Goal: Task Accomplishment & Management: Use online tool/utility

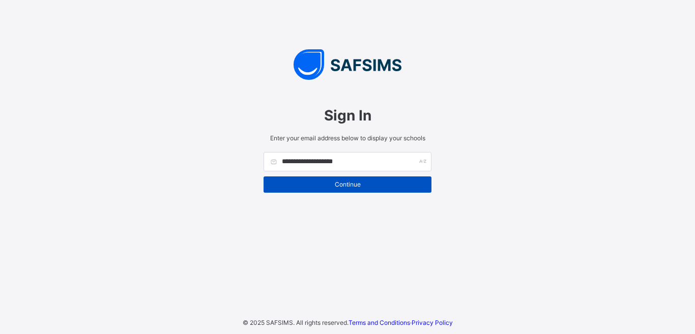
type input "**********"
click at [362, 184] on span "Continue" at bounding box center [347, 185] width 153 height 8
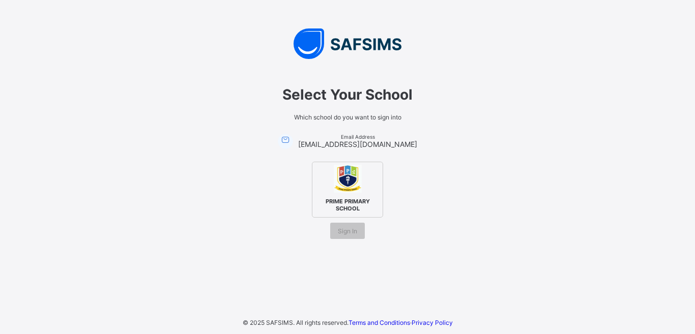
click at [350, 187] on img at bounding box center [348, 179] width 28 height 28
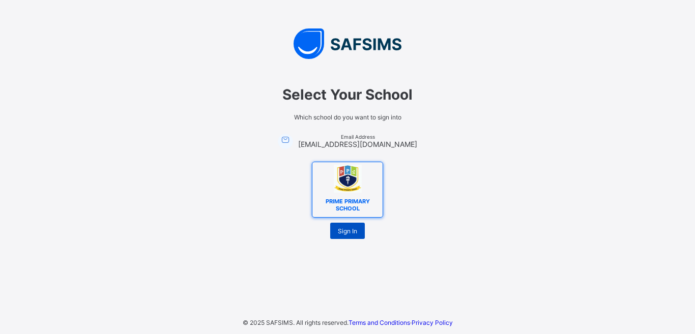
click at [340, 228] on span "Sign In" at bounding box center [347, 231] width 19 height 8
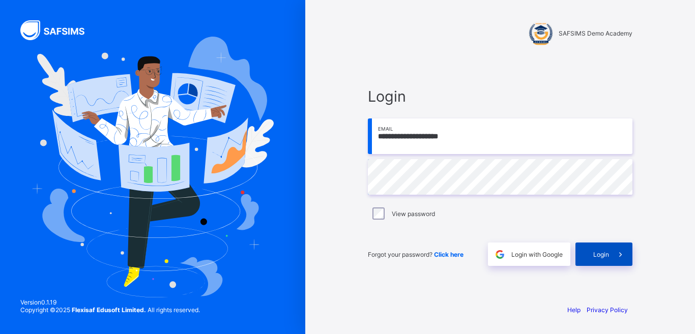
click at [600, 253] on span "Login" at bounding box center [601, 255] width 16 height 8
click at [594, 253] on span "Login" at bounding box center [601, 255] width 16 height 8
click at [594, 249] on div "Login" at bounding box center [603, 254] width 57 height 23
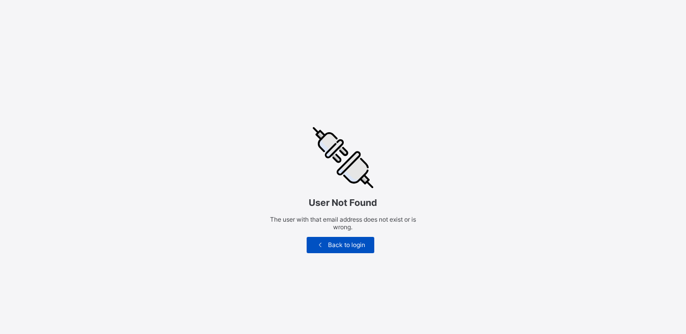
click at [348, 245] on span "Back to login" at bounding box center [346, 245] width 41 height 8
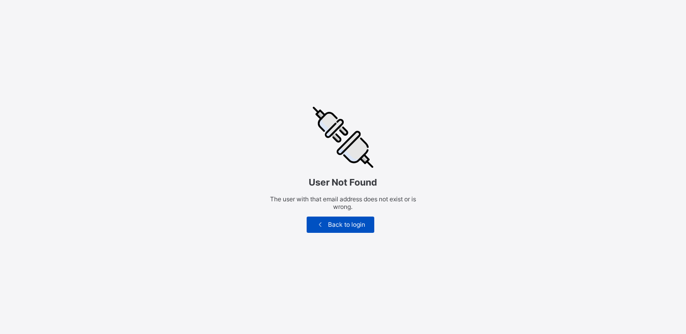
click at [351, 227] on span "Back to login" at bounding box center [346, 225] width 41 height 8
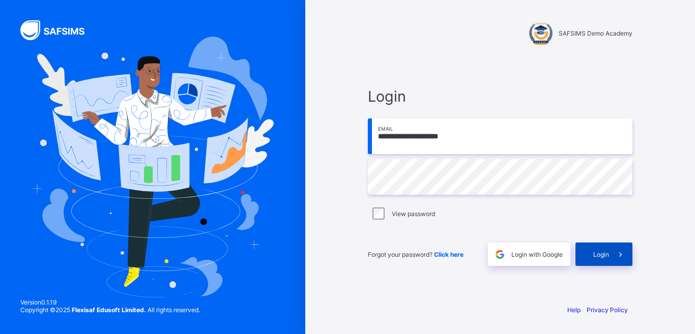
click at [585, 255] on div "Login" at bounding box center [603, 254] width 57 height 23
click at [601, 257] on span "Login" at bounding box center [601, 255] width 16 height 8
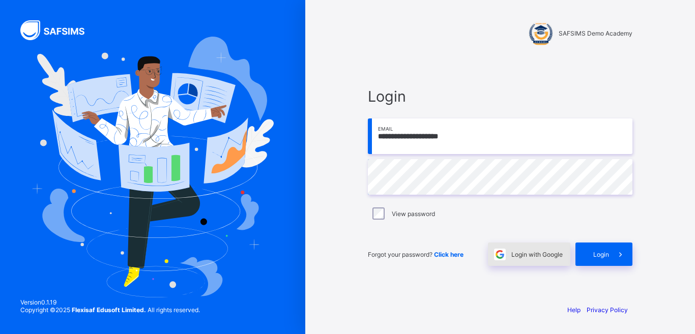
click at [526, 256] on span "Login with Google" at bounding box center [536, 255] width 51 height 8
click at [628, 276] on div "**********" at bounding box center [500, 176] width 285 height 239
click at [362, 244] on div "**********" at bounding box center [500, 176] width 285 height 239
click at [510, 262] on span at bounding box center [499, 254] width 23 height 23
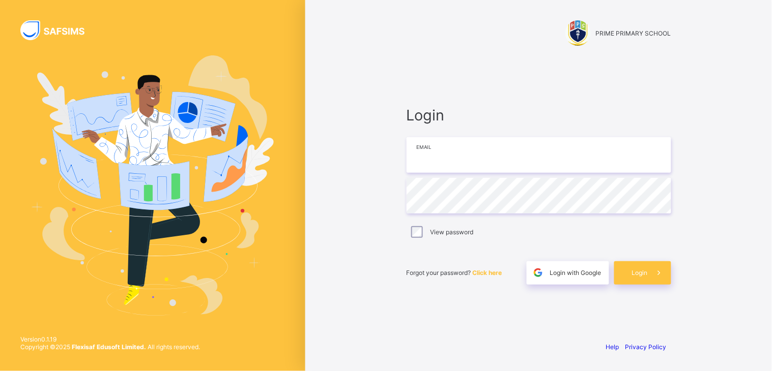
type input "**********"
click at [643, 268] on div "Login" at bounding box center [642, 272] width 57 height 23
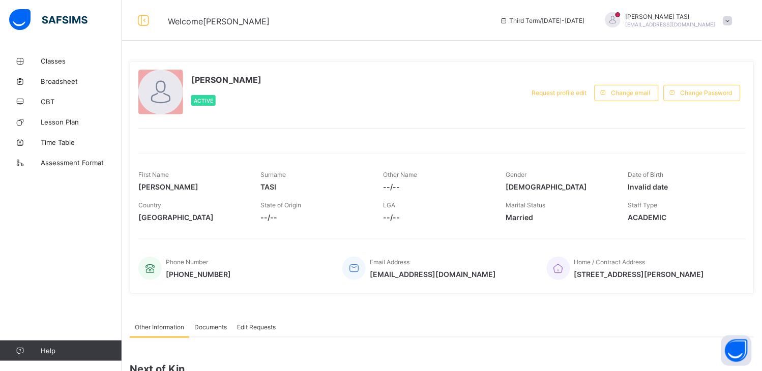
click at [609, 253] on div "Home / Contract Address [STREET_ADDRESS][PERSON_NAME]" at bounding box center [641, 269] width 189 height 34
click at [457, 200] on div "LGA --/--" at bounding box center [437, 211] width 107 height 31
click at [108, 84] on span "Broadsheet" at bounding box center [81, 81] width 81 height 8
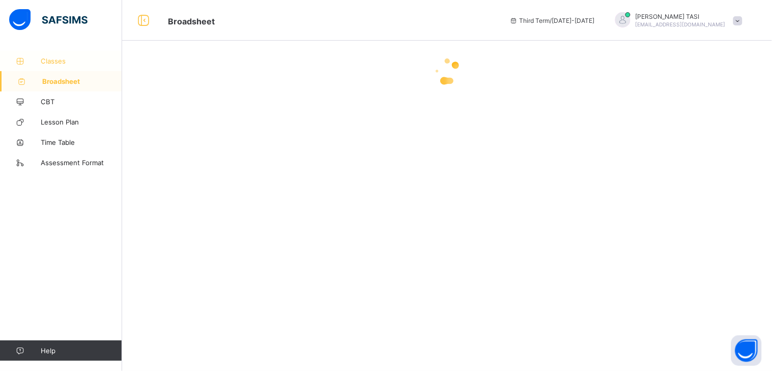
click at [44, 56] on link "Classes" at bounding box center [61, 61] width 122 height 20
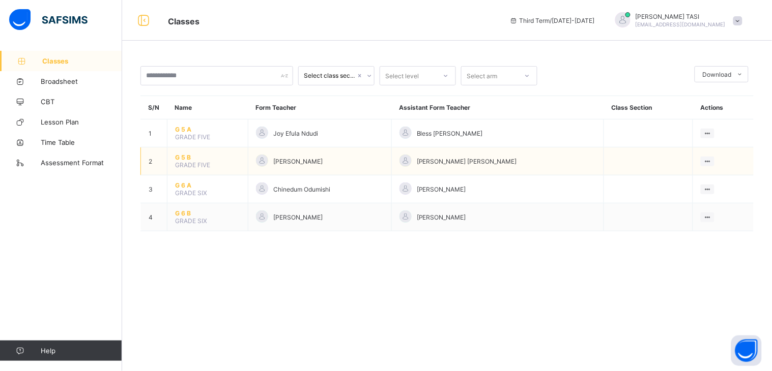
click at [197, 159] on span "G 5 B" at bounding box center [207, 158] width 65 height 8
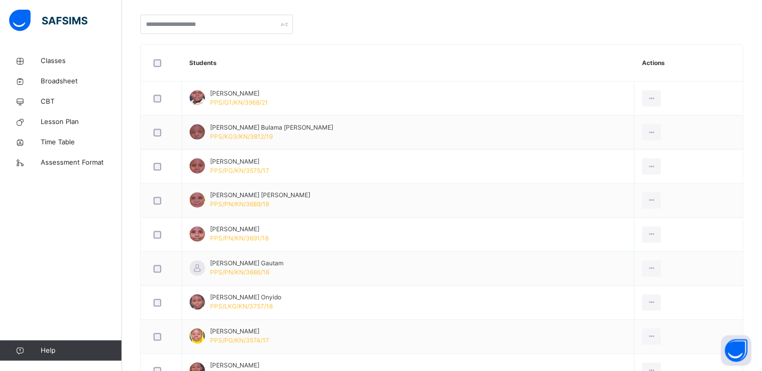
scroll to position [229, 0]
